Goal: Transaction & Acquisition: Purchase product/service

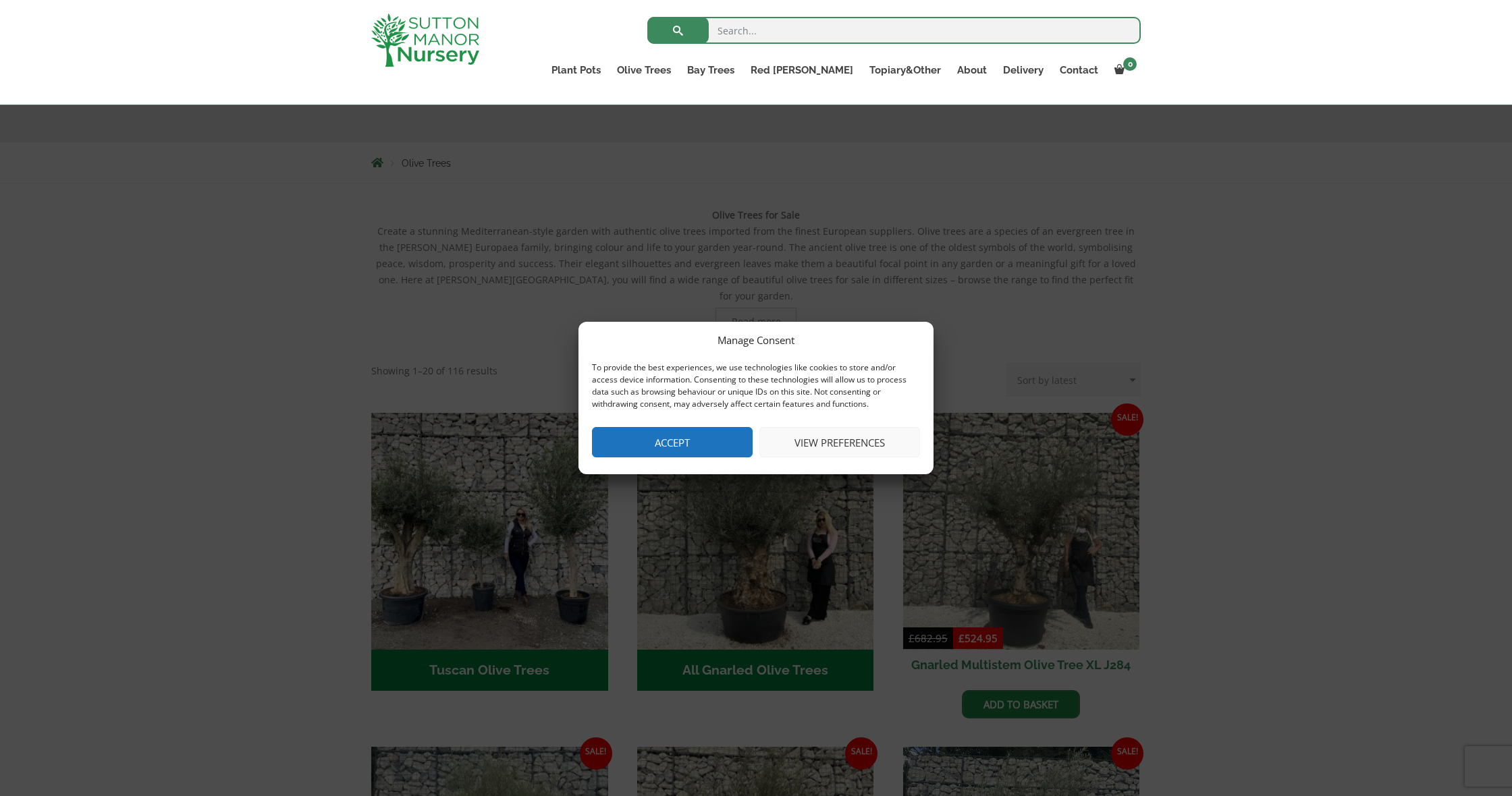
click at [831, 447] on button "View preferences" at bounding box center [840, 443] width 161 height 31
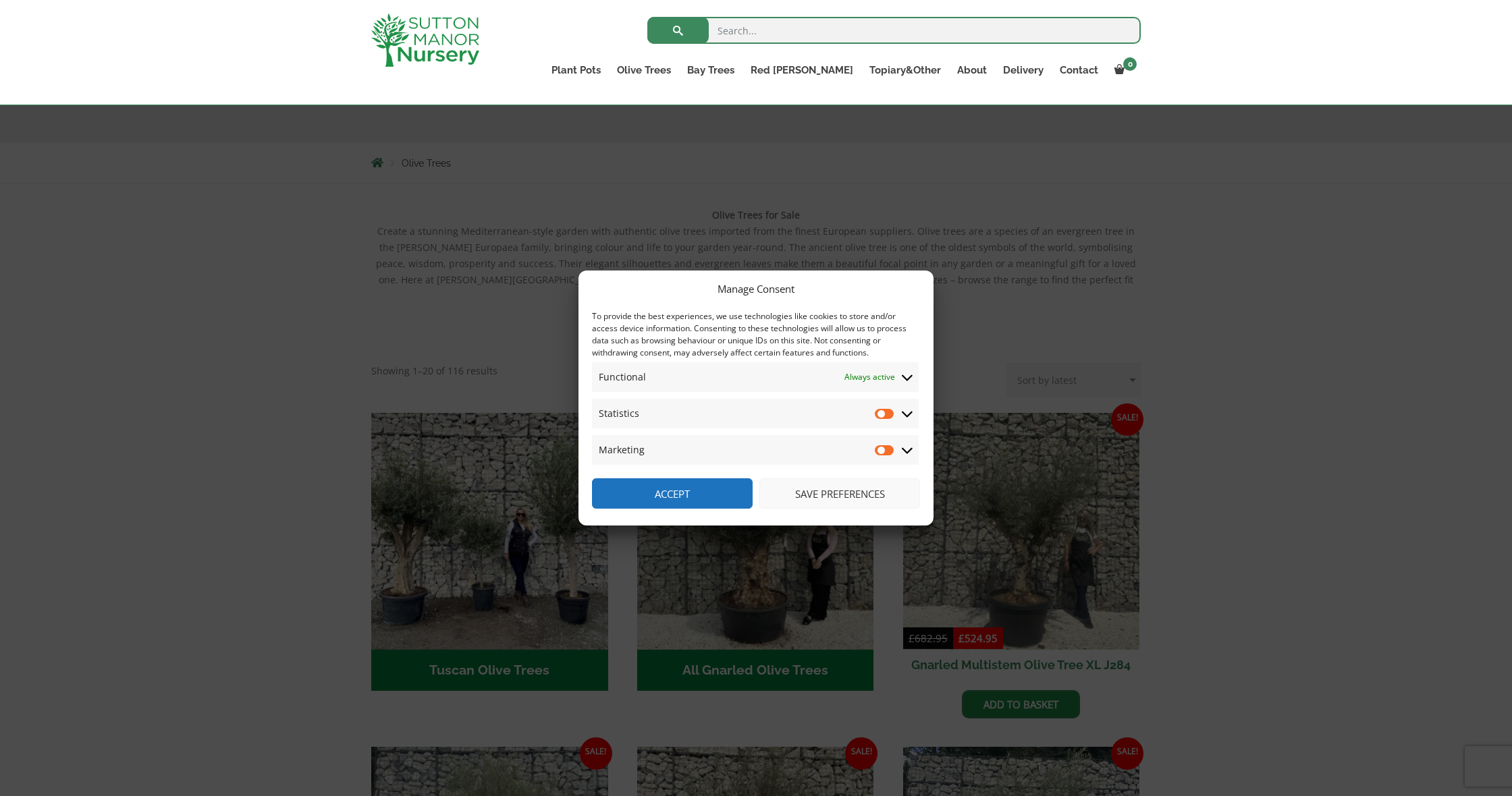
click at [837, 489] on button "Save preferences" at bounding box center [840, 494] width 161 height 31
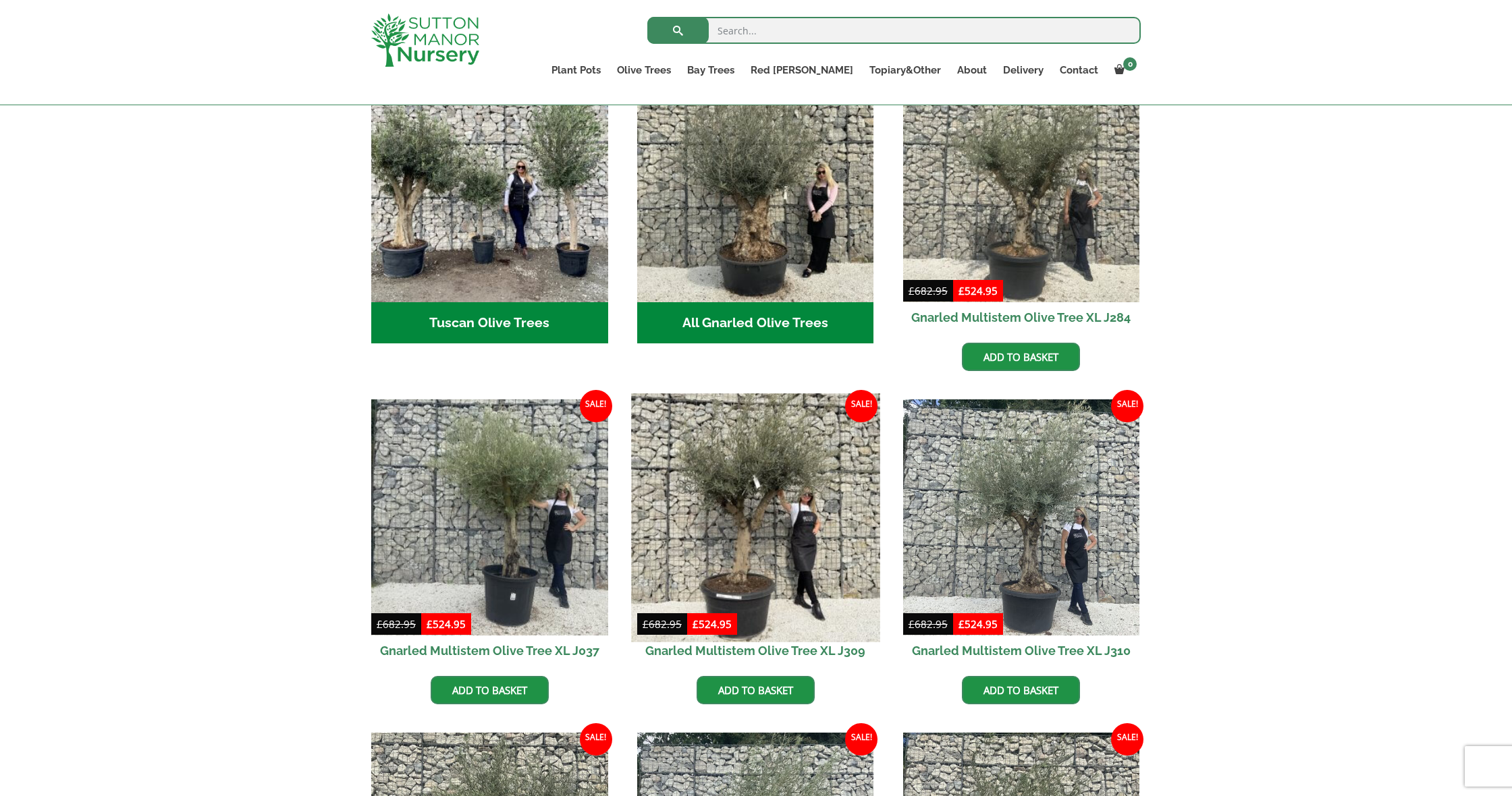
scroll to position [542, 0]
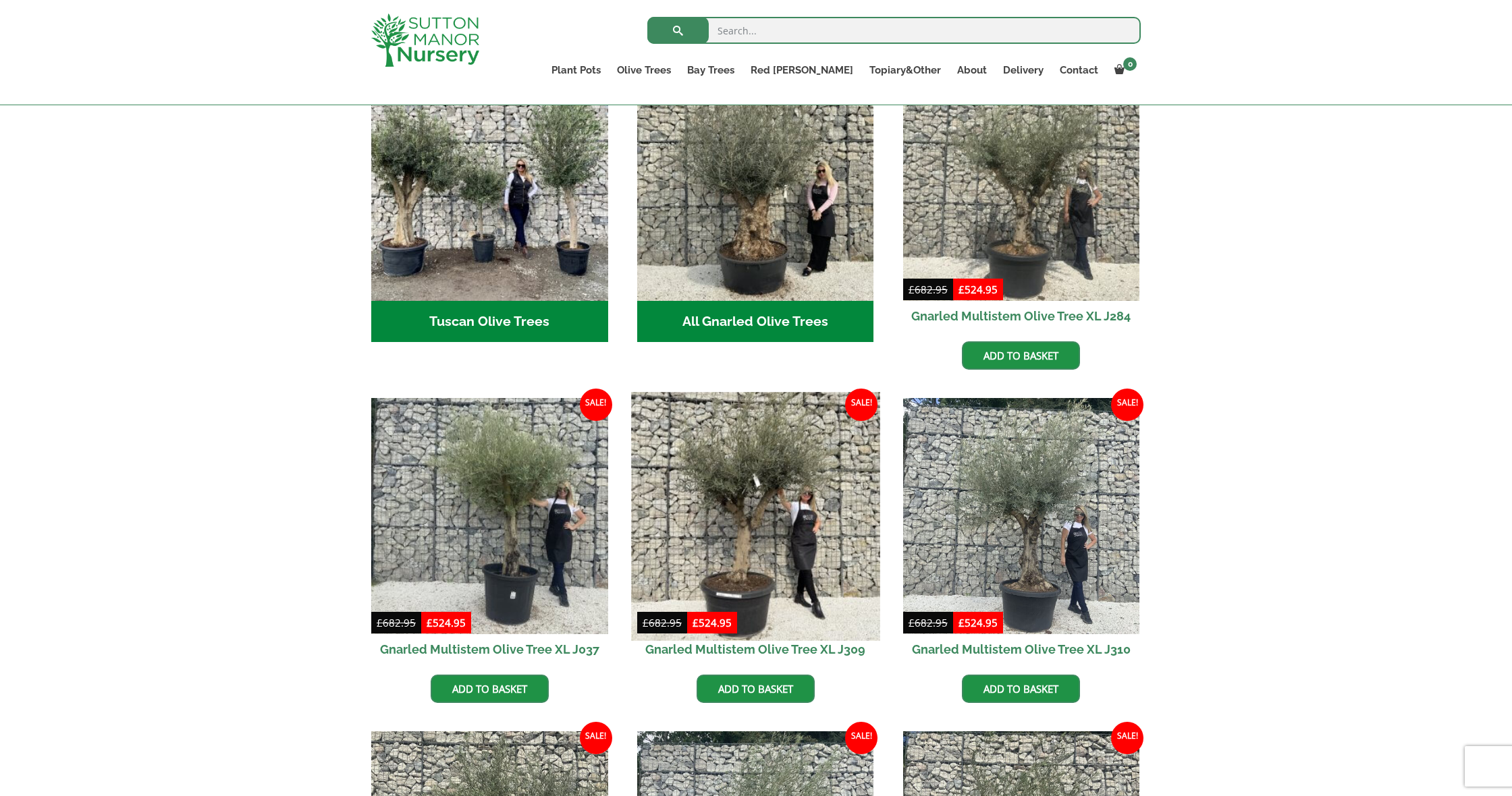
click at [736, 507] on img at bounding box center [755, 516] width 249 height 249
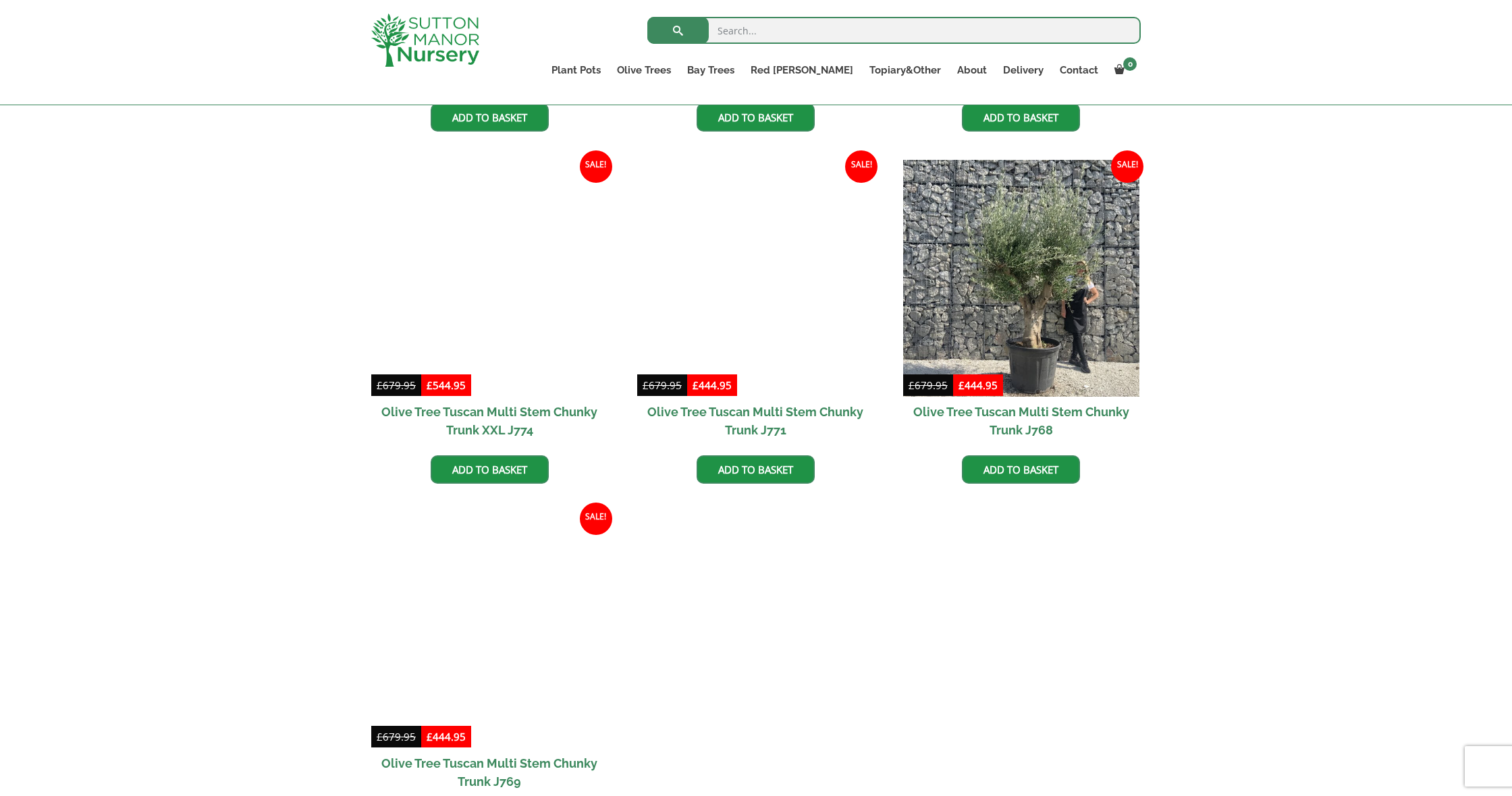
scroll to position [2250, 0]
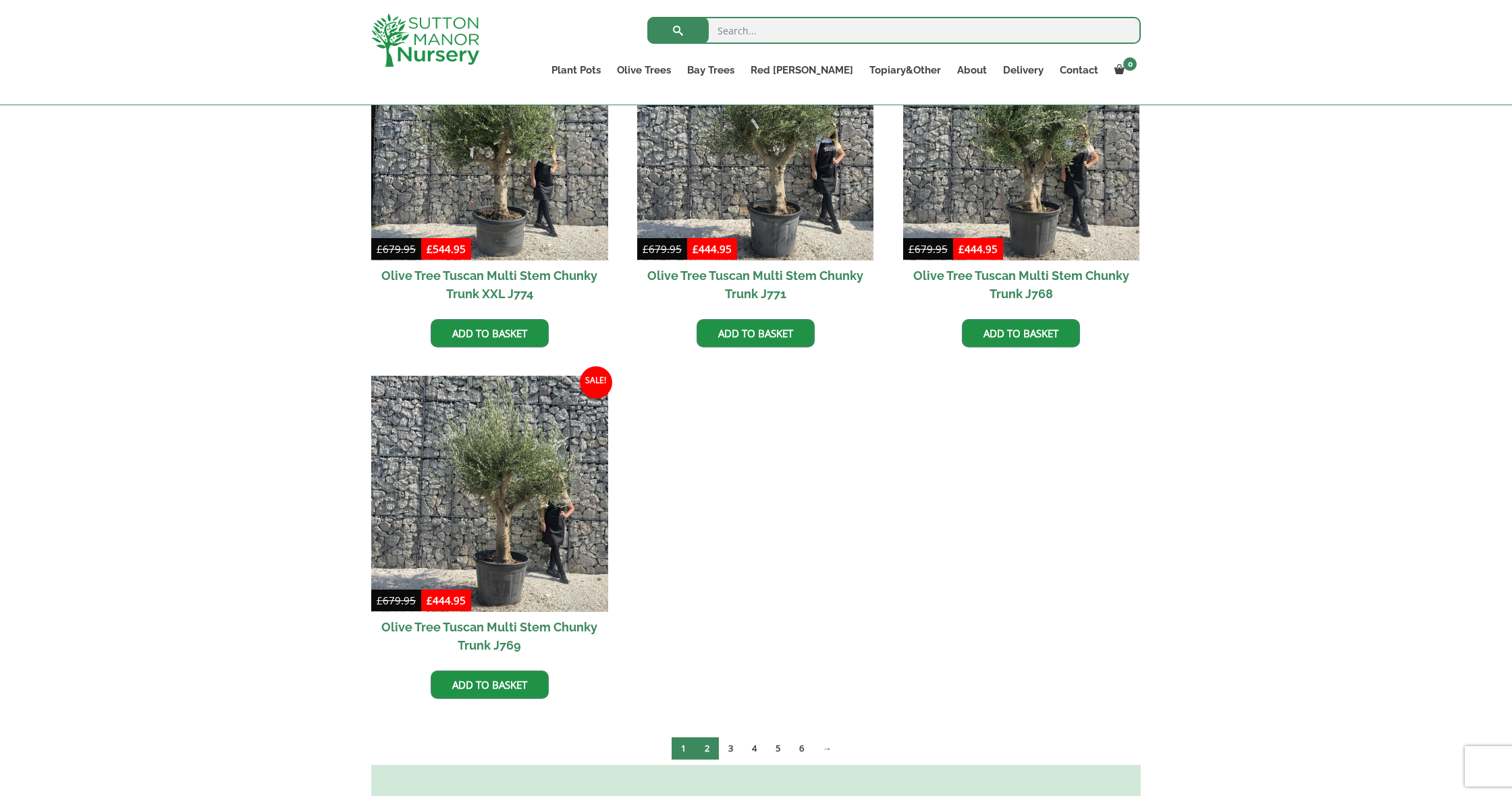
click at [706, 738] on link "2" at bounding box center [707, 749] width 24 height 22
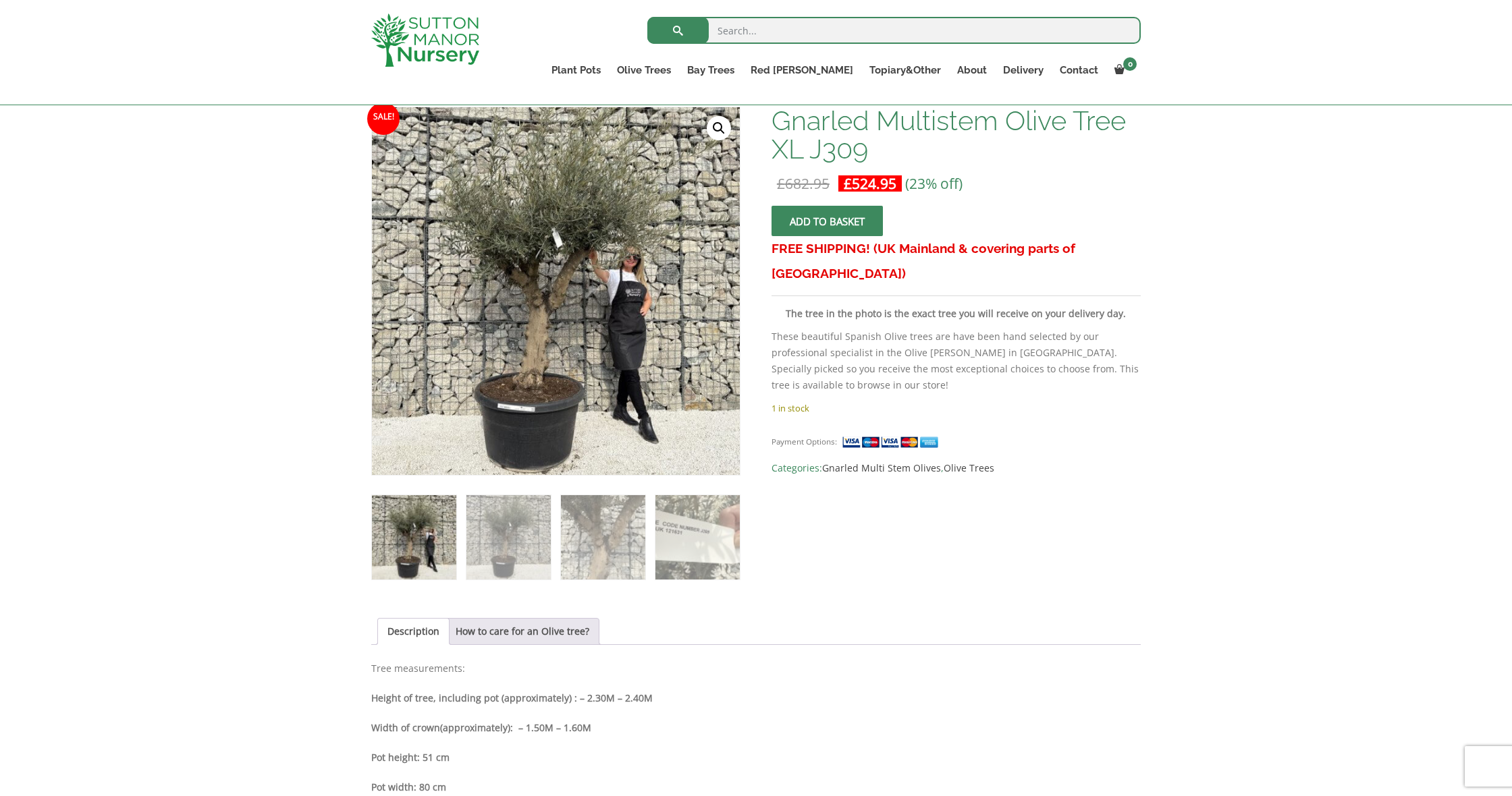
scroll to position [242, 0]
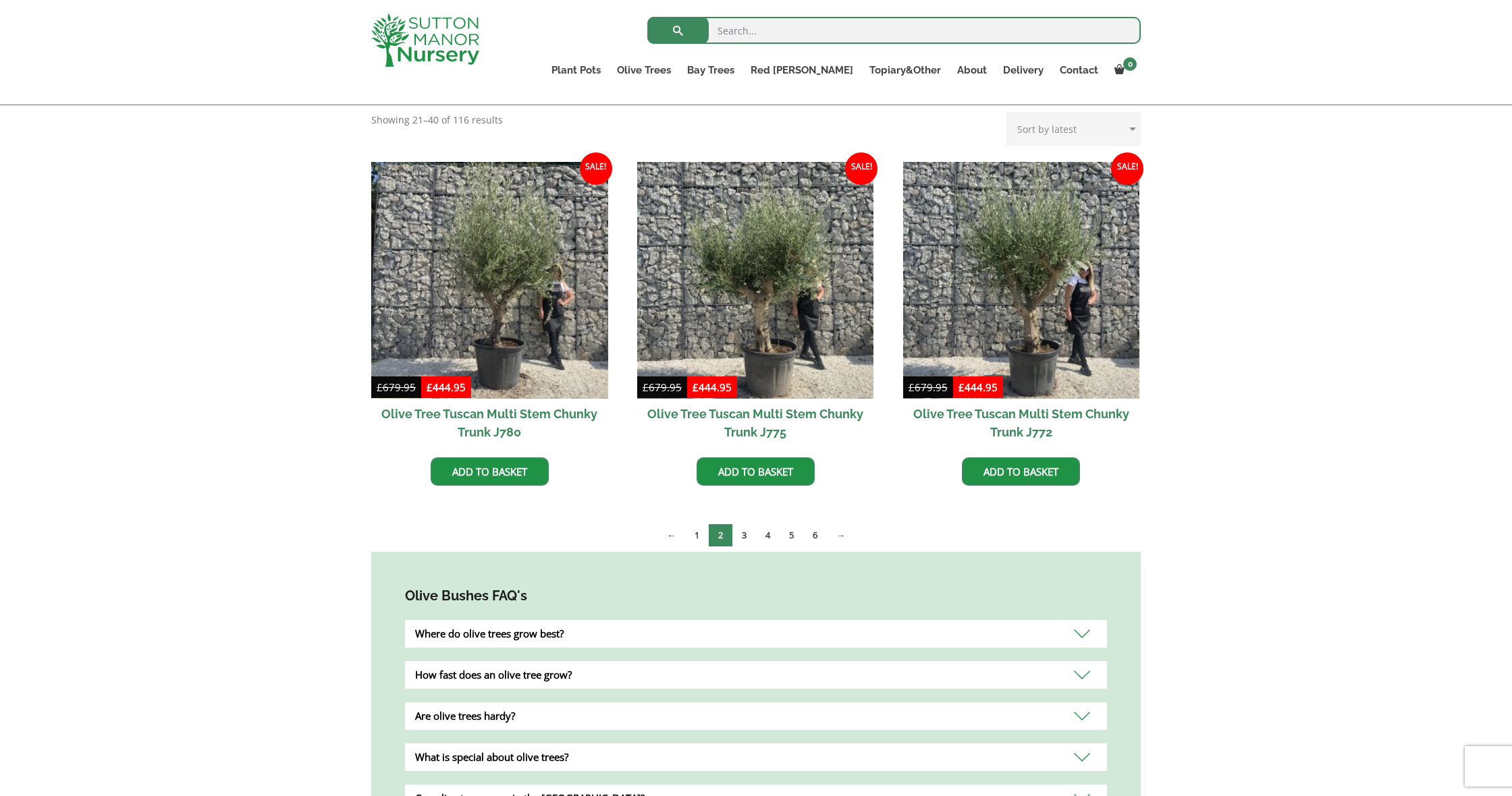
scroll to position [290, 0]
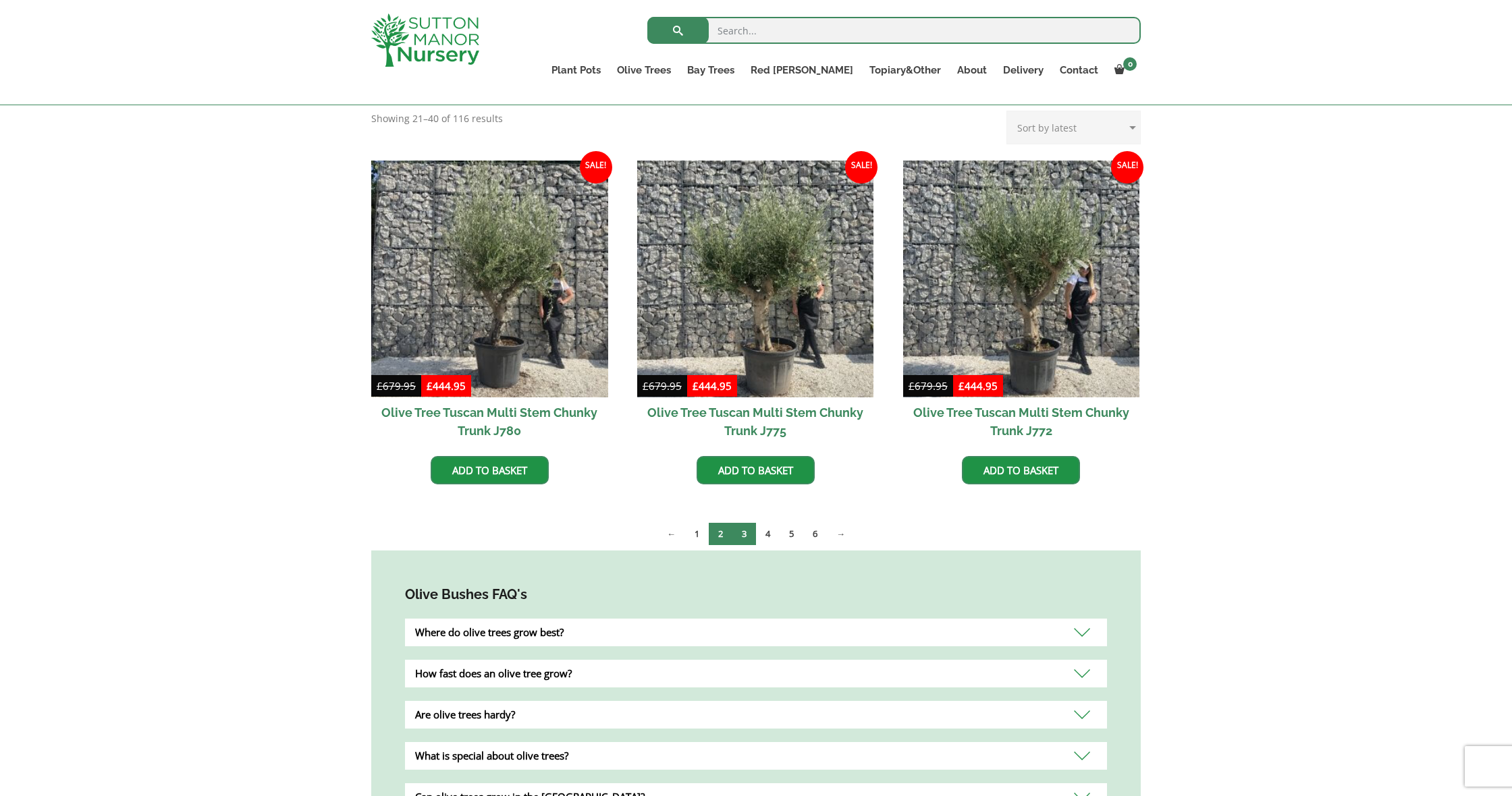
click at [741, 531] on link "3" at bounding box center [744, 534] width 24 height 22
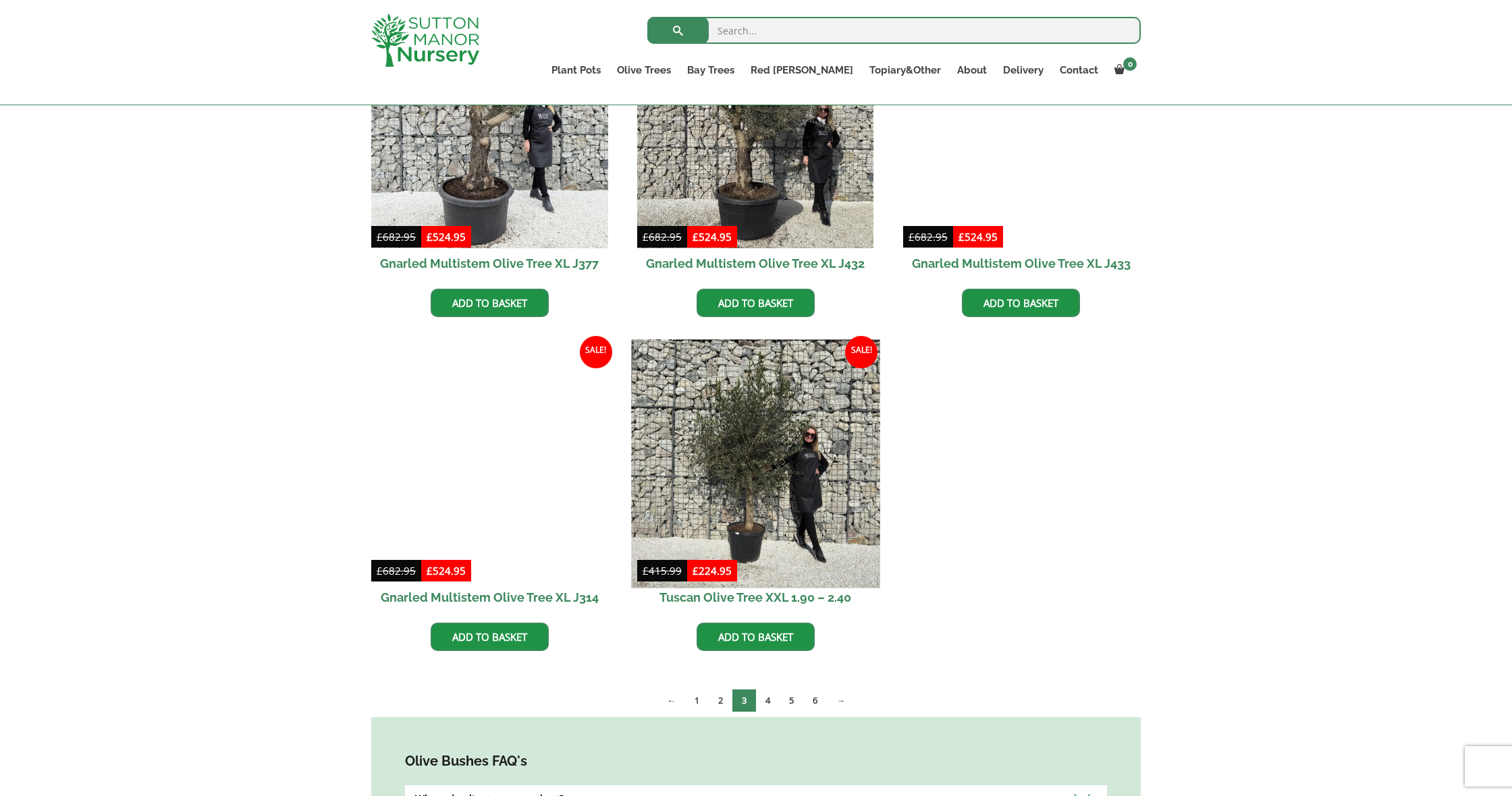
scroll to position [841, 0]
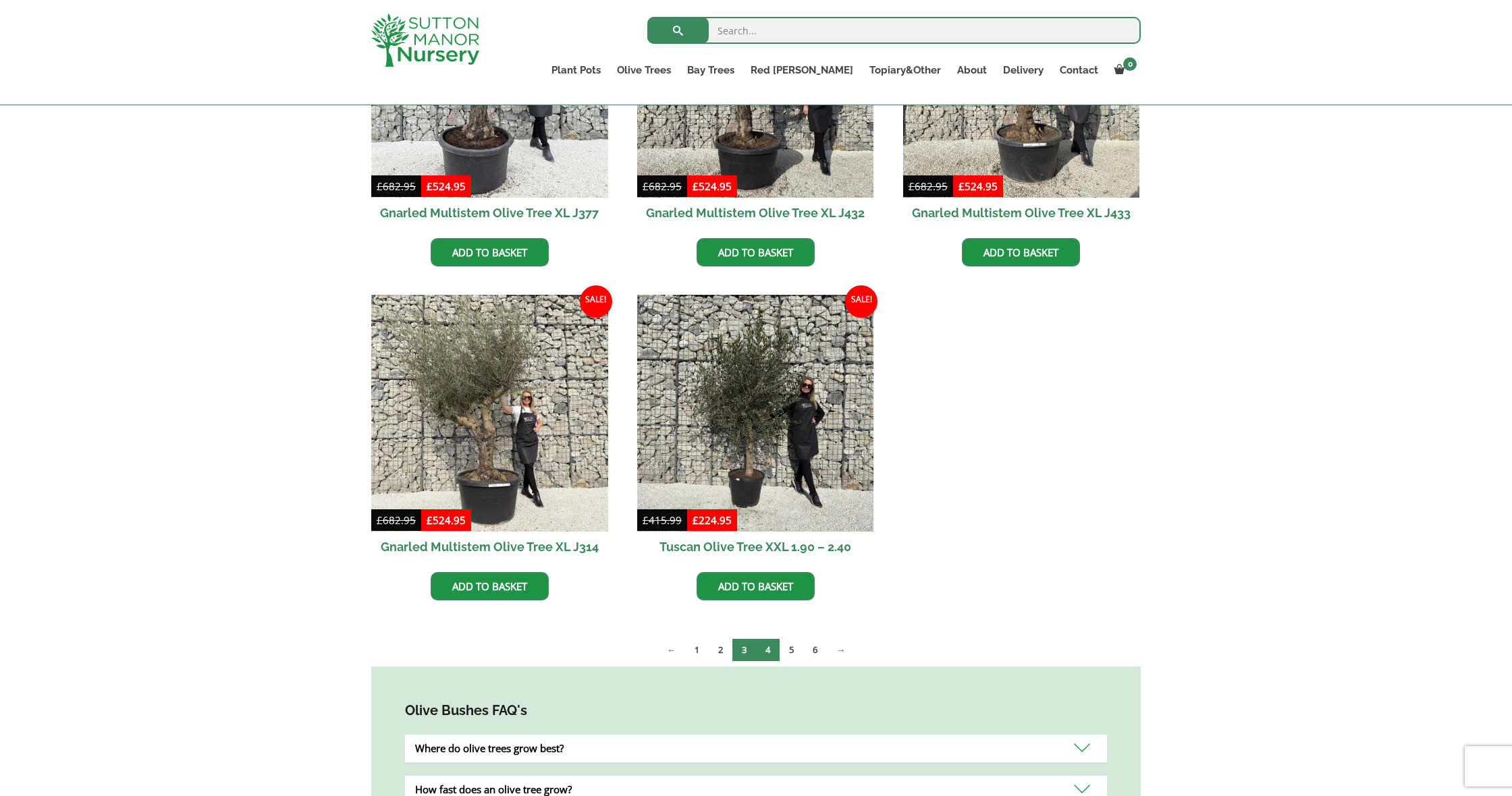
click at [769, 648] on link "4" at bounding box center [767, 650] width 24 height 22
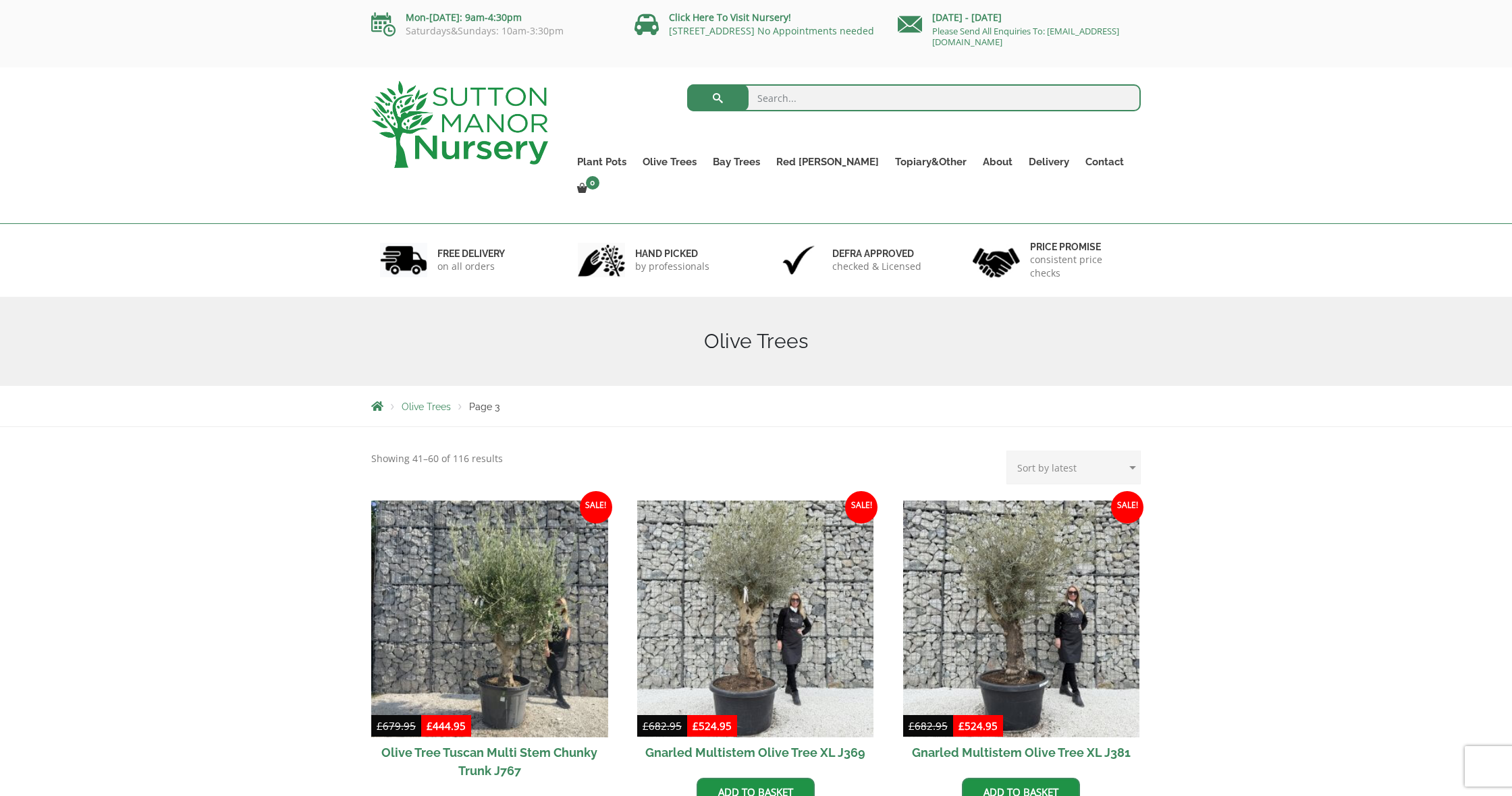
scroll to position [0, 0]
click at [625, 158] on link "Plant Pots" at bounding box center [602, 161] width 66 height 19
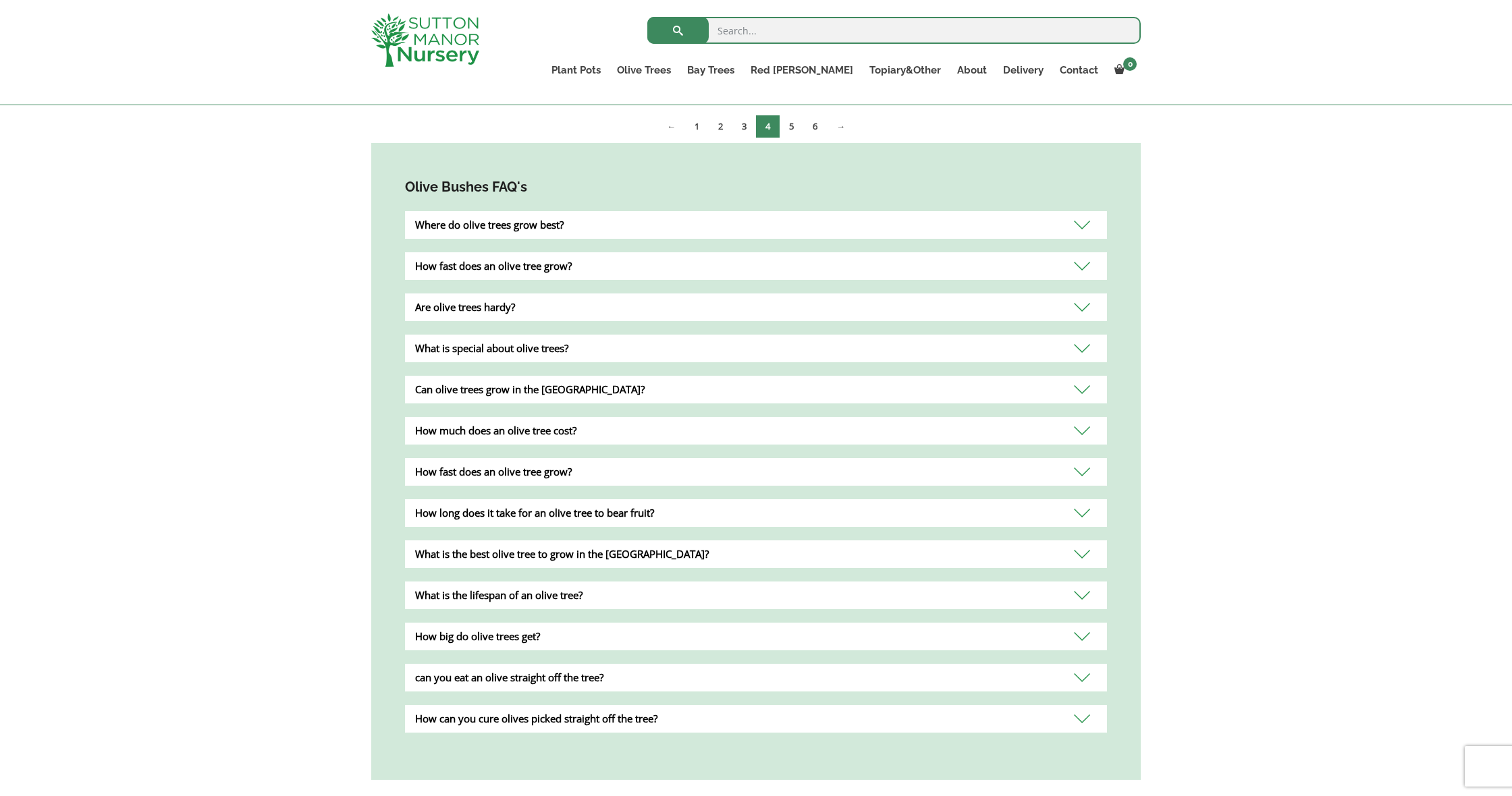
scroll to position [353, 0]
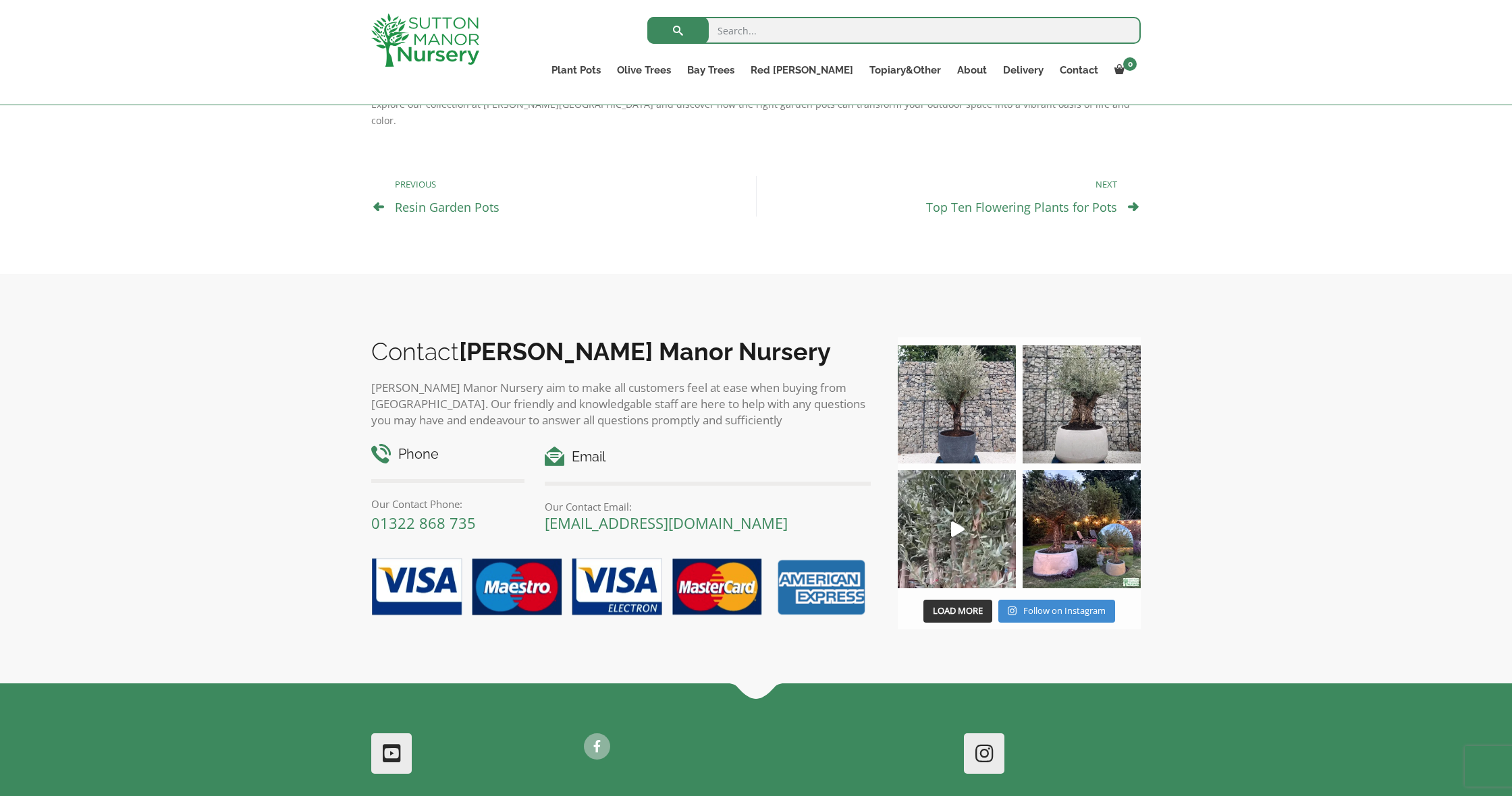
scroll to position [865, 0]
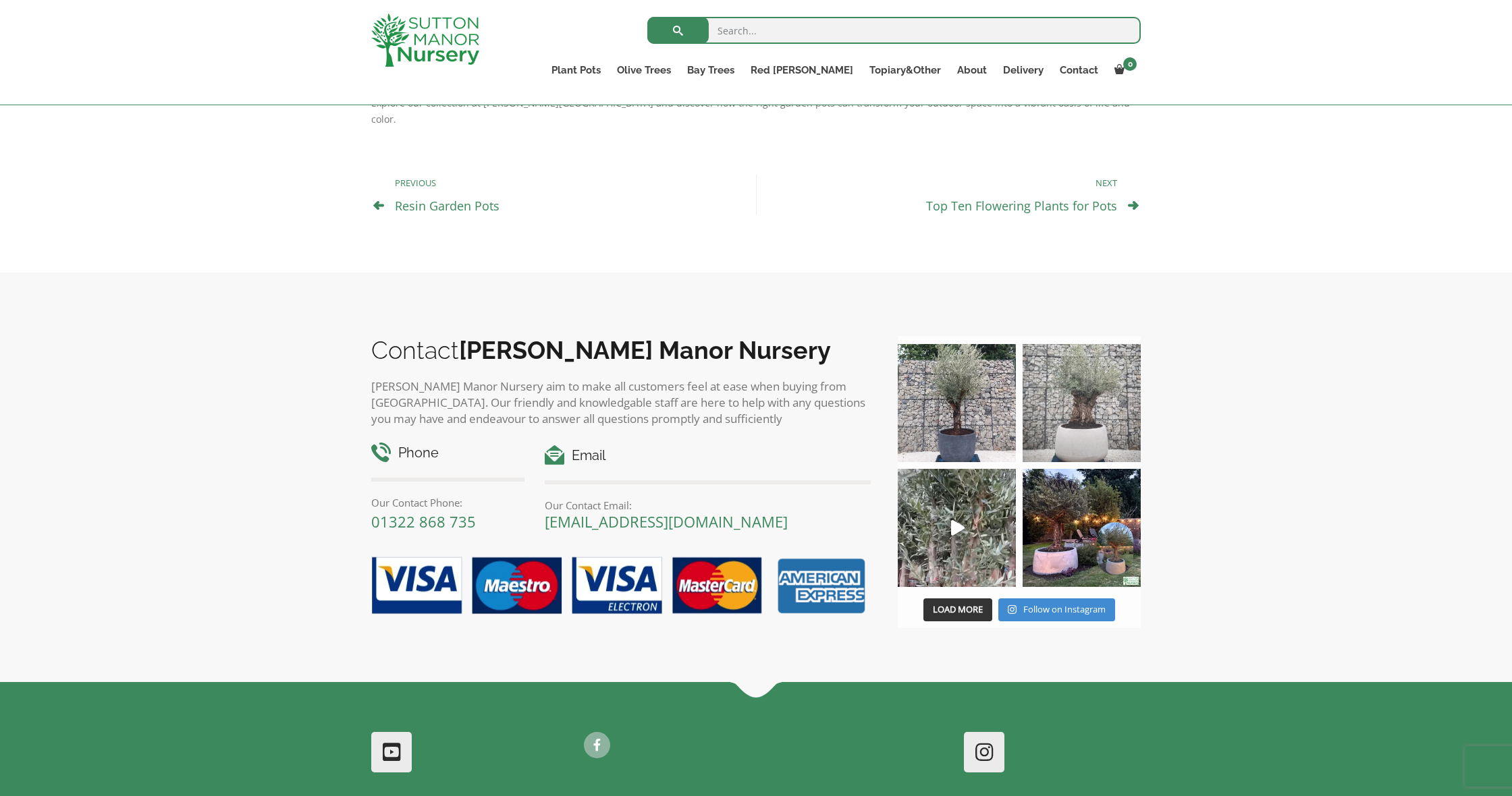
click at [1083, 372] on img at bounding box center [1081, 403] width 118 height 118
